Goal: Complete application form

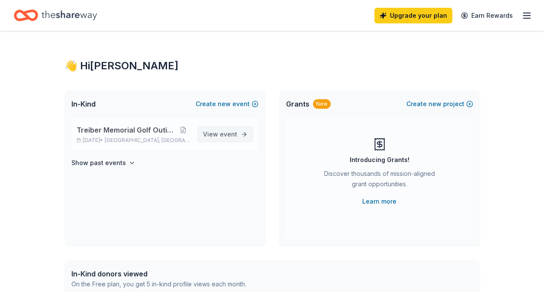
click at [221, 137] on span "event" at bounding box center [228, 133] width 17 height 7
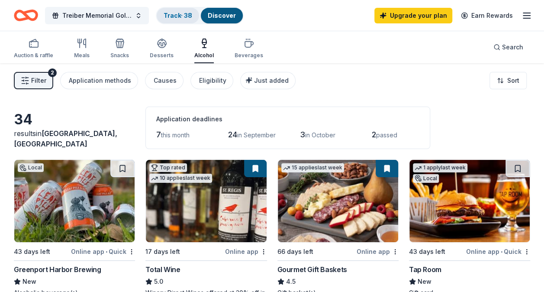
click at [186, 11] on div "Track · 38" at bounding box center [178, 16] width 42 height 16
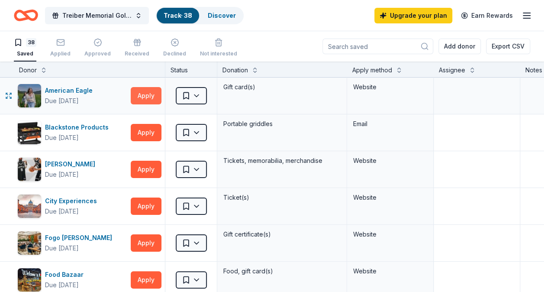
click at [150, 103] on button "Apply" at bounding box center [146, 95] width 31 height 17
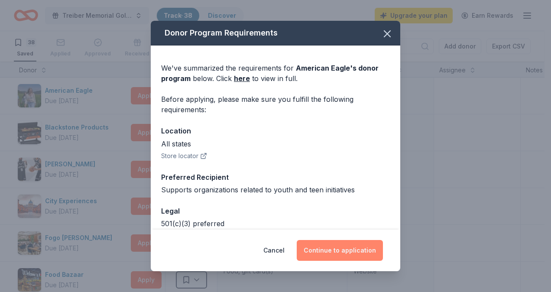
click at [330, 246] on button "Continue to application" at bounding box center [340, 250] width 86 height 21
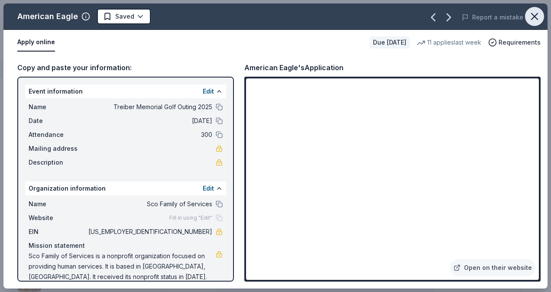
click at [538, 17] on icon "button" at bounding box center [534, 16] width 12 height 12
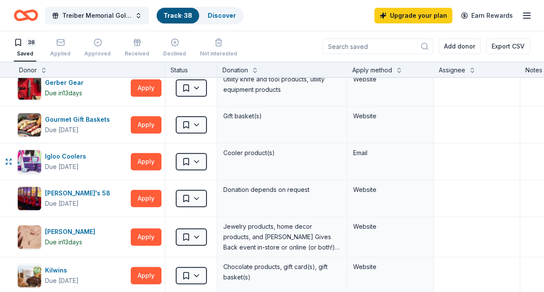
scroll to position [425, 0]
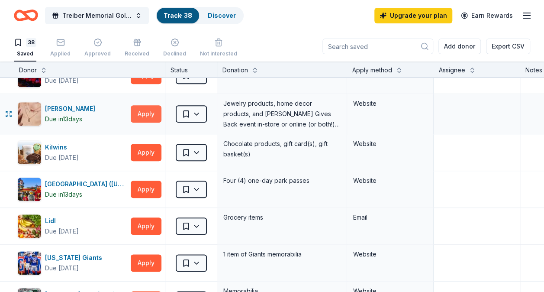
click at [148, 115] on button "Apply" at bounding box center [146, 113] width 31 height 17
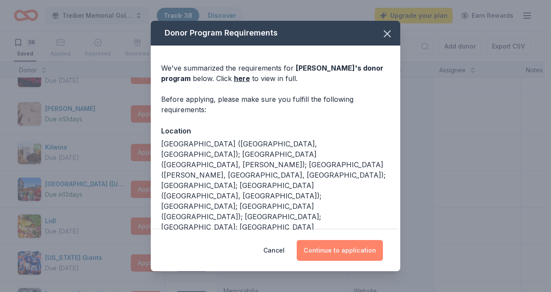
click at [322, 251] on button "Continue to application" at bounding box center [340, 250] width 86 height 21
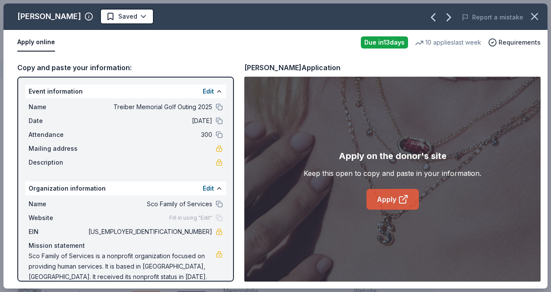
click at [387, 198] on link "Apply" at bounding box center [392, 199] width 52 height 21
click at [525, 16] on button "button" at bounding box center [534, 16] width 19 height 19
